Goal: Task Accomplishment & Management: Manage account settings

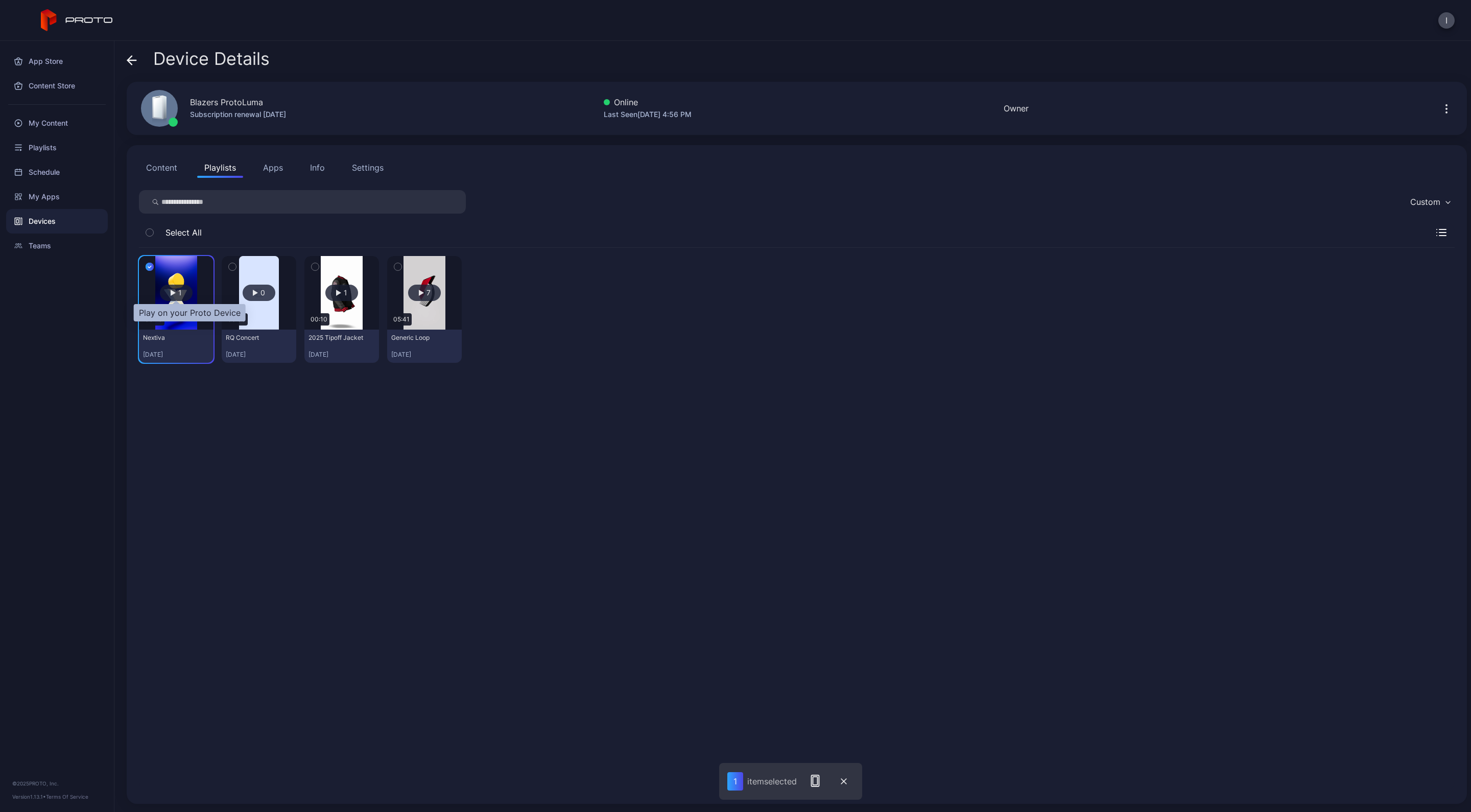
click at [174, 290] on div "button" at bounding box center [173, 293] width 5 height 6
click at [39, 218] on div "Devices" at bounding box center [57, 221] width 102 height 25
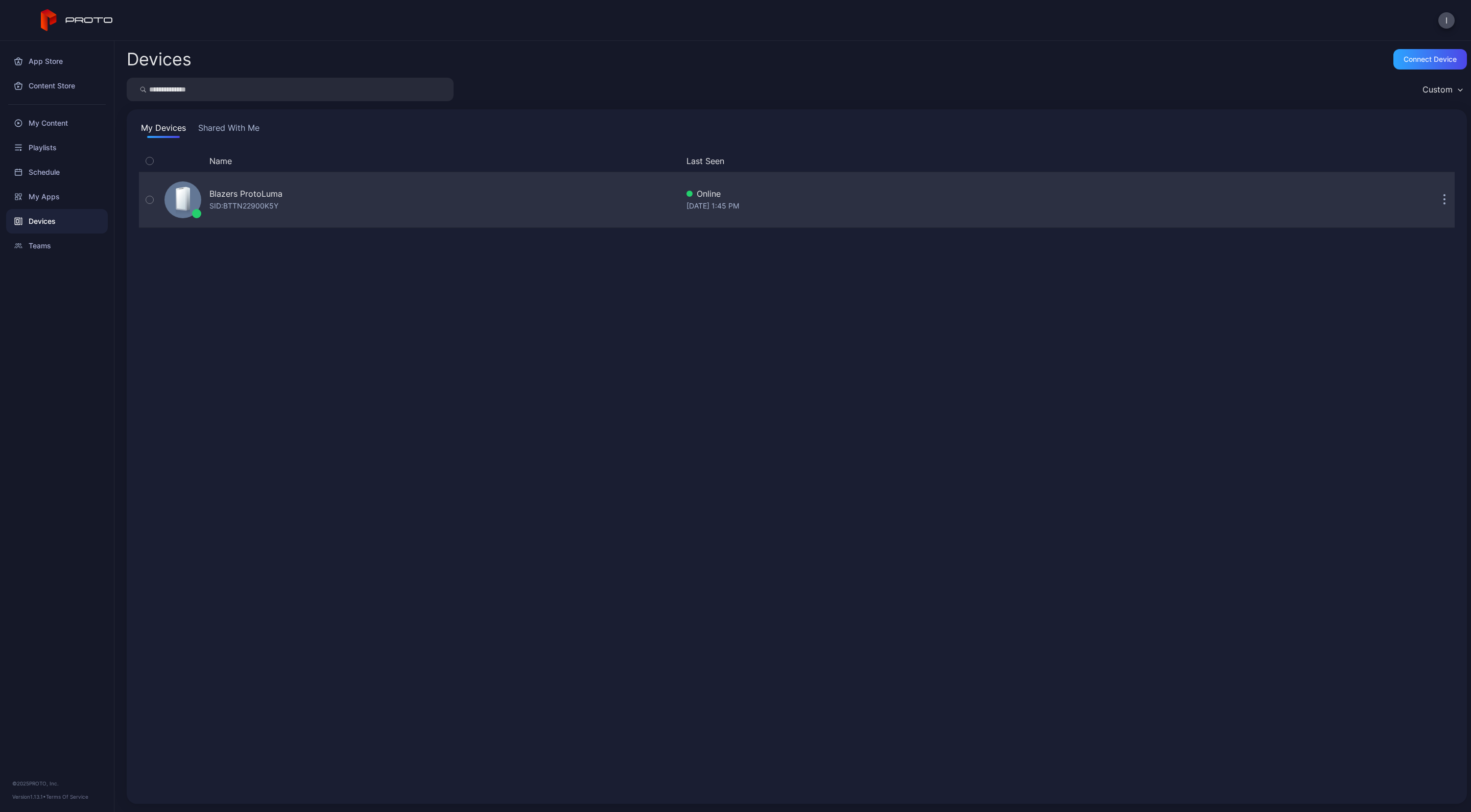
click at [192, 191] on div at bounding box center [183, 200] width 36 height 36
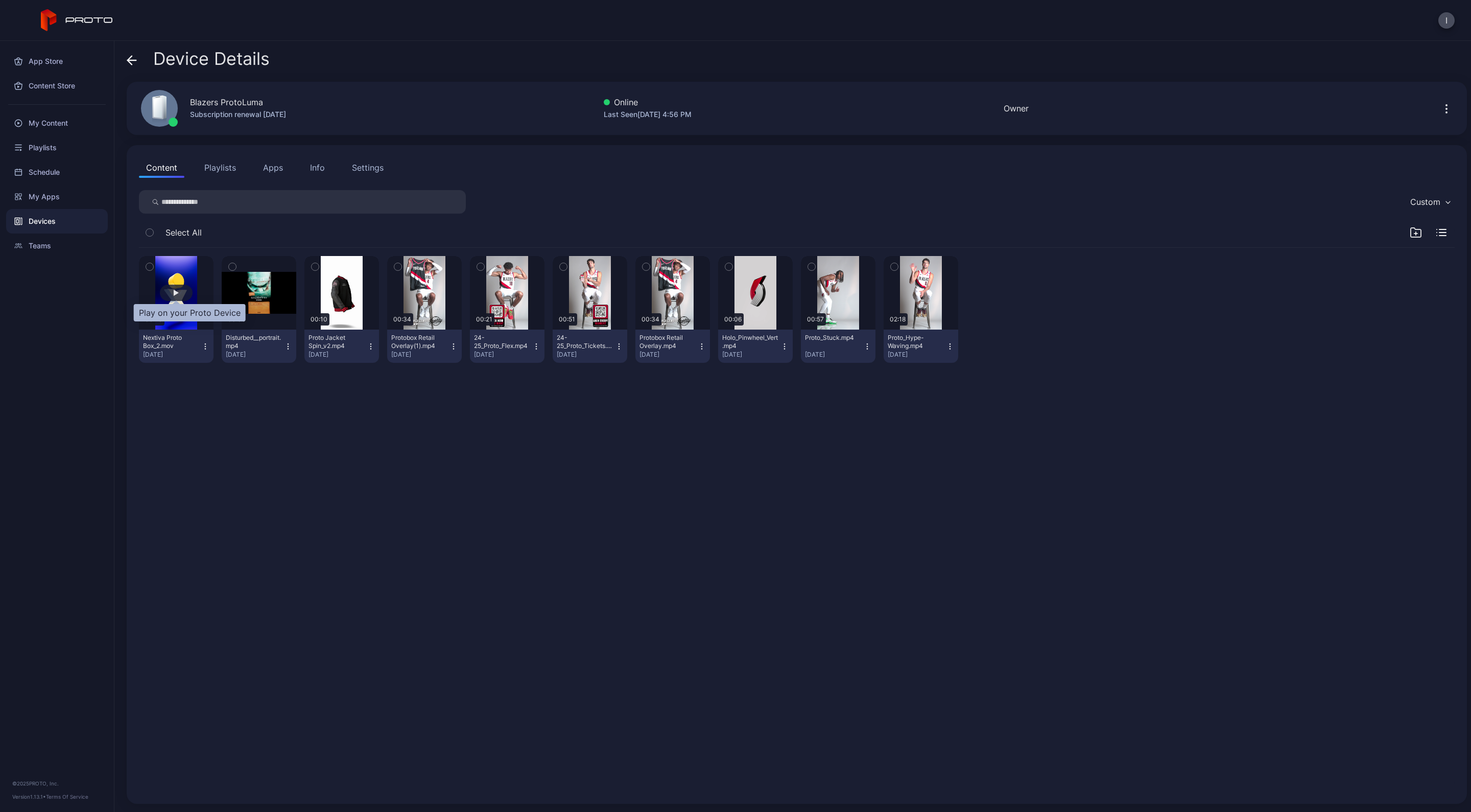
click at [172, 291] on div "button" at bounding box center [176, 293] width 33 height 16
click at [149, 264] on icon "button" at bounding box center [149, 266] width 7 height 11
click at [176, 292] on div "button" at bounding box center [177, 293] width 5 height 6
click at [213, 167] on button "Playlists" at bounding box center [220, 168] width 46 height 20
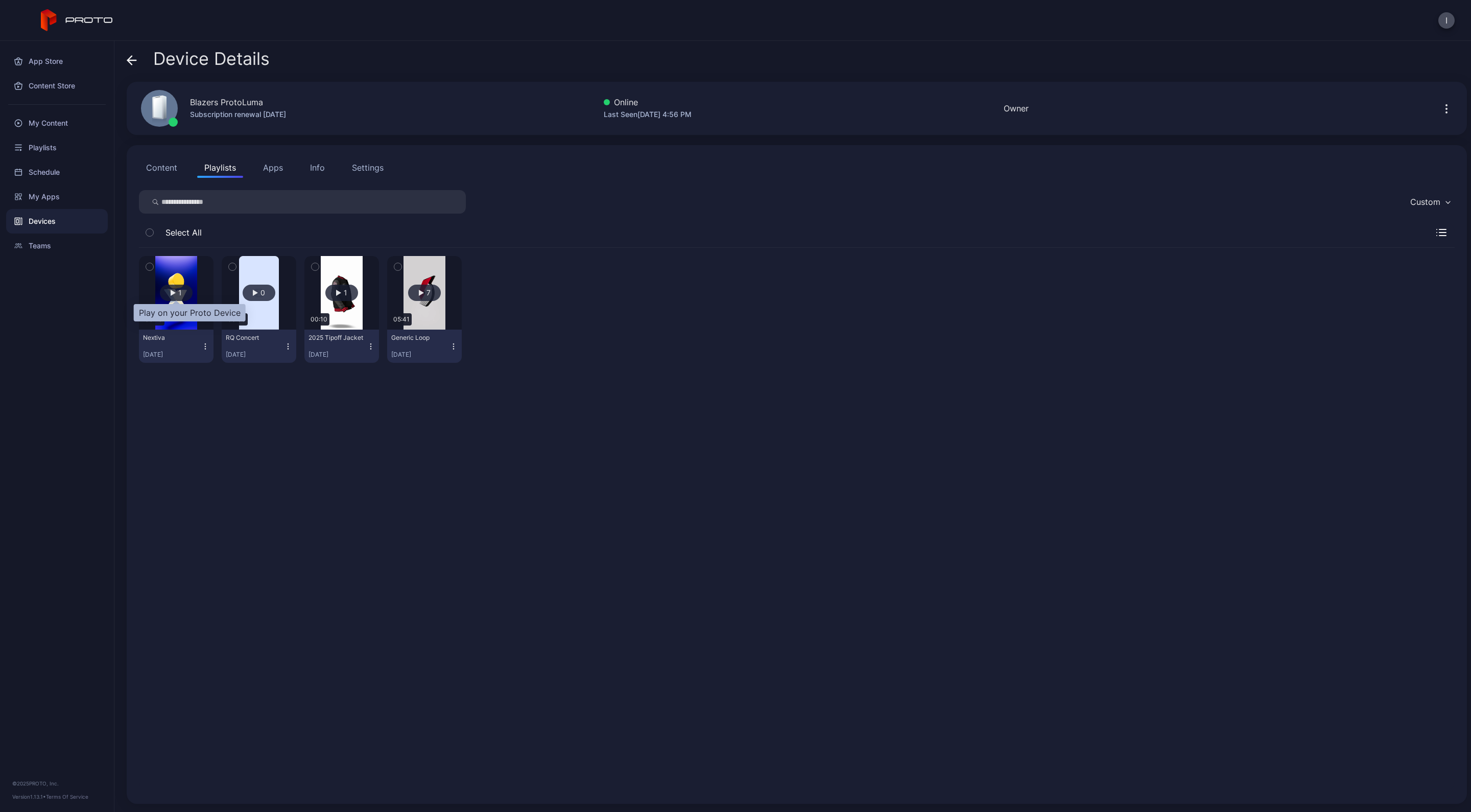
click at [176, 290] on div "1" at bounding box center [176, 293] width 33 height 16
click at [256, 172] on button "Apps" at bounding box center [273, 168] width 35 height 20
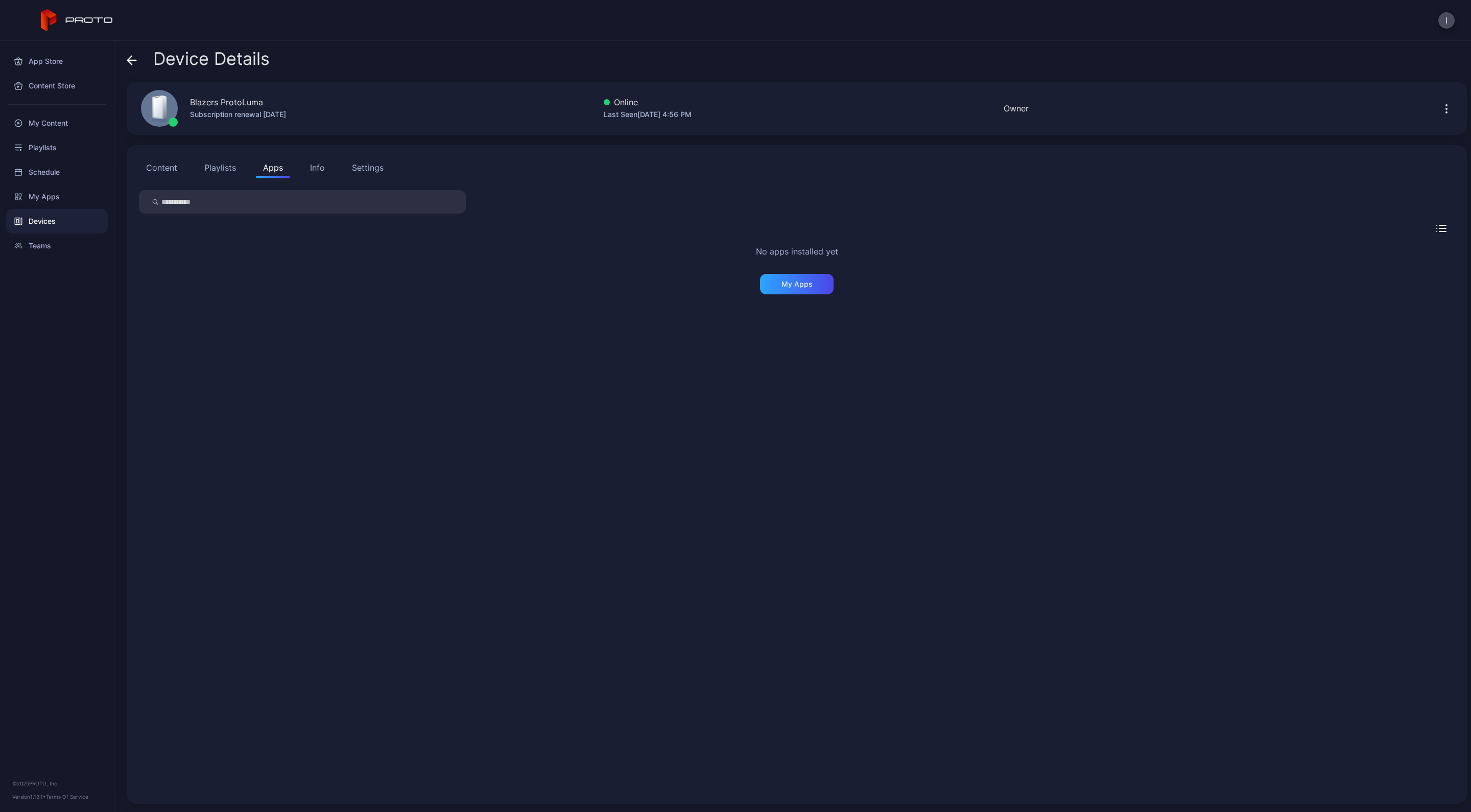
click at [310, 167] on div "Info" at bounding box center [317, 167] width 15 height 12
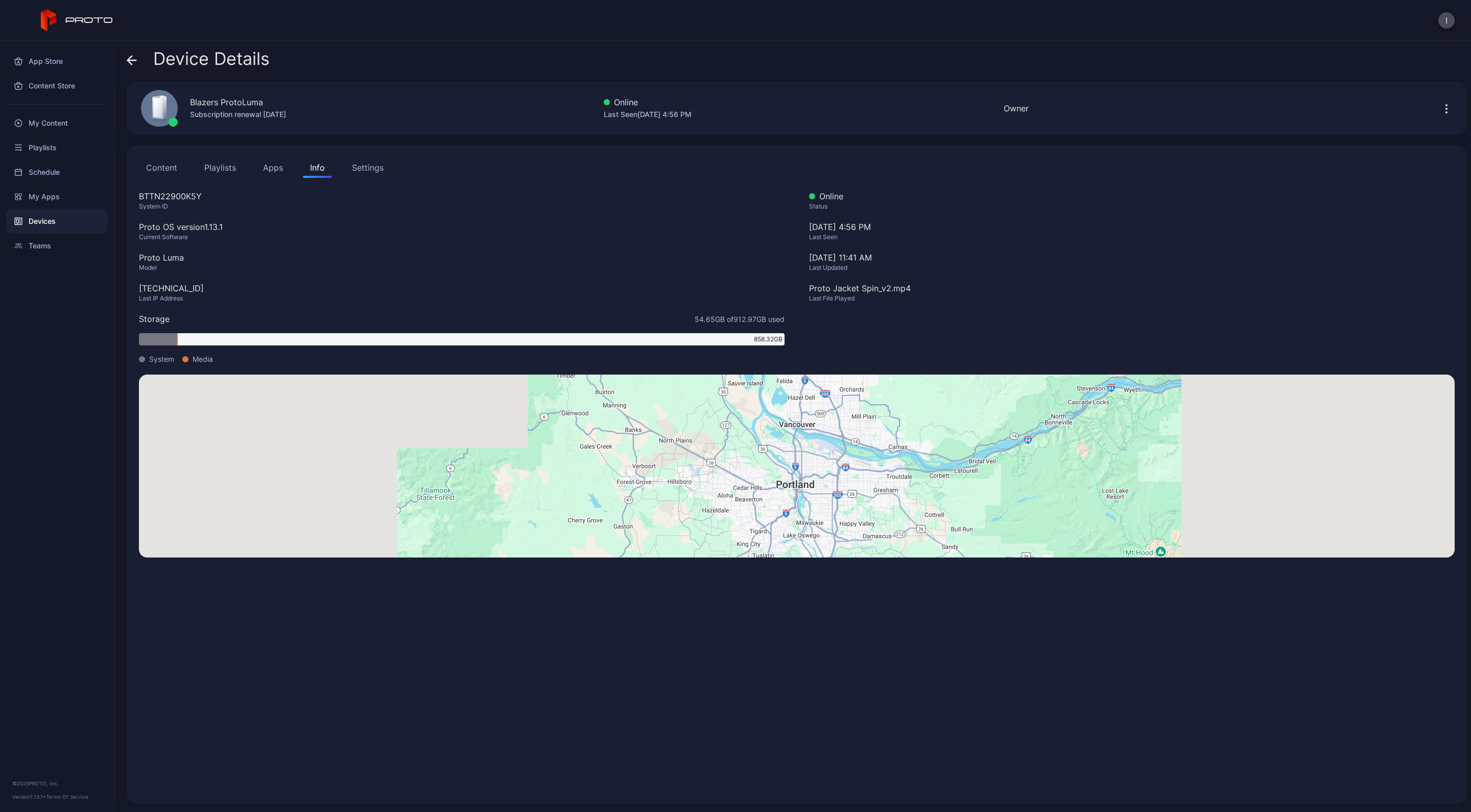
click at [352, 168] on div "Settings" at bounding box center [367, 167] width 32 height 12
